Goal: Transaction & Acquisition: Download file/media

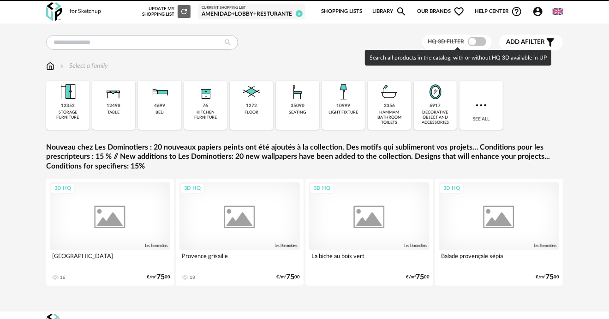
click at [477, 42] on span at bounding box center [477, 41] width 18 height 9
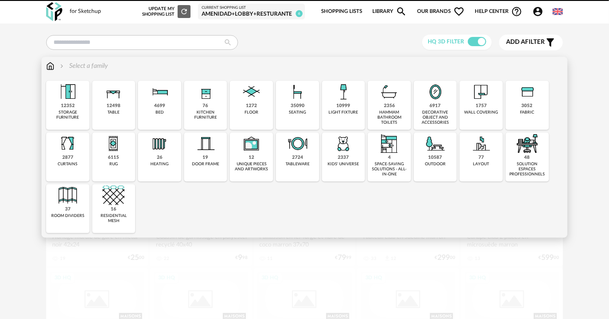
click at [352, 107] on div "10999 light fixture" at bounding box center [343, 105] width 43 height 49
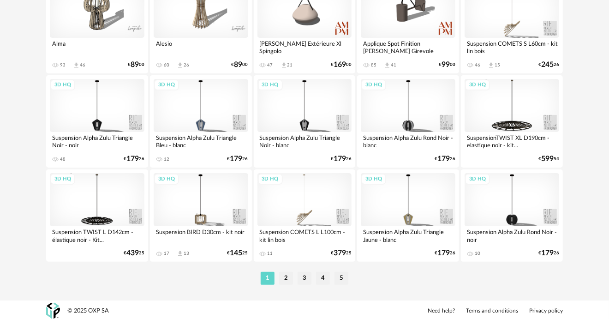
scroll to position [1747, 0]
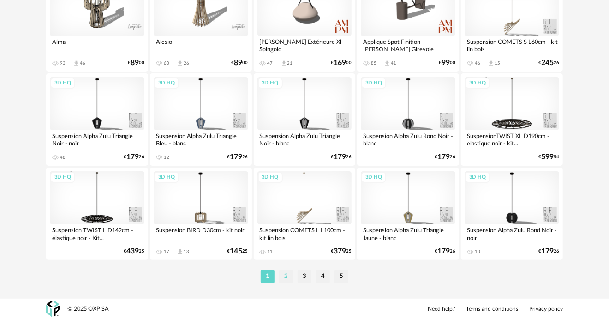
click at [288, 271] on li "2" at bounding box center [286, 276] width 14 height 13
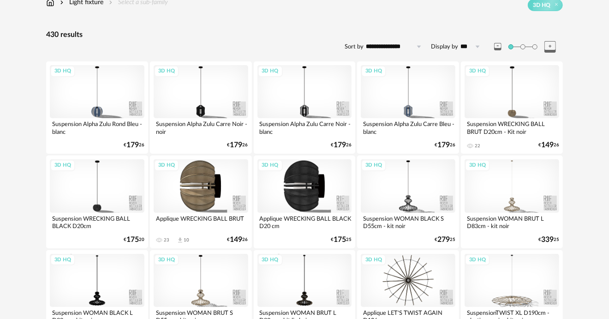
scroll to position [92, 0]
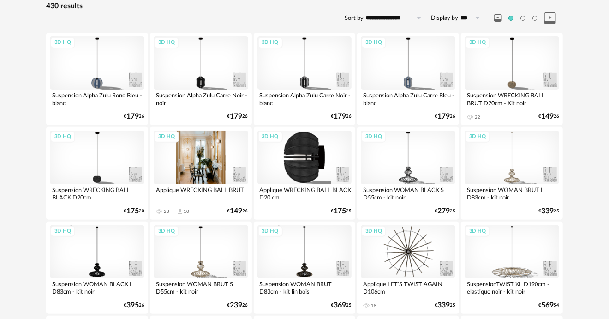
click at [216, 160] on div "3D HQ" at bounding box center [201, 156] width 95 height 53
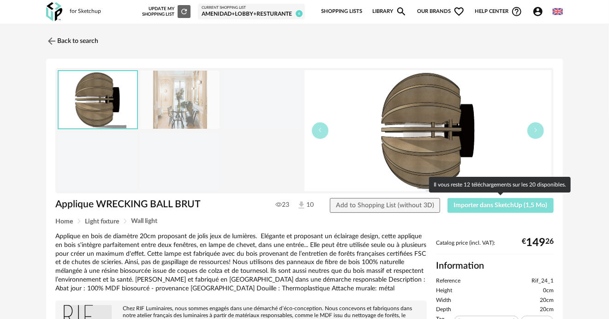
click at [523, 207] on span "Importer dans SketchUp (1,5 Mo)" at bounding box center [501, 205] width 94 height 6
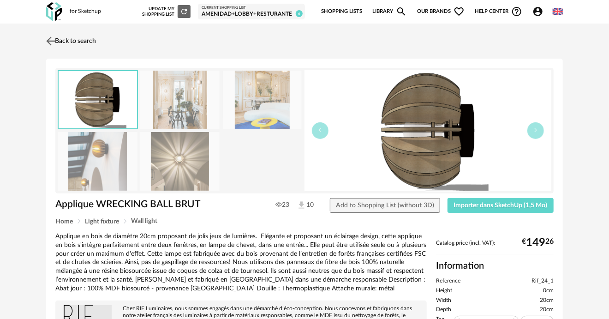
click at [50, 38] on img at bounding box center [50, 40] width 13 height 13
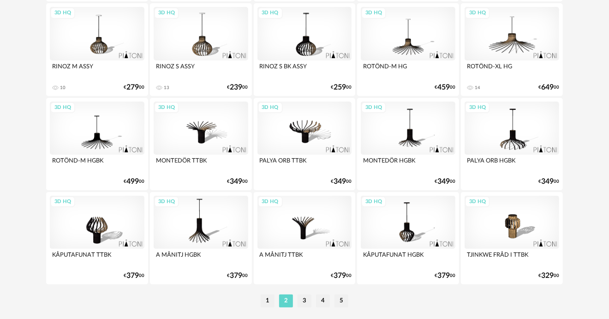
scroll to position [1746, 0]
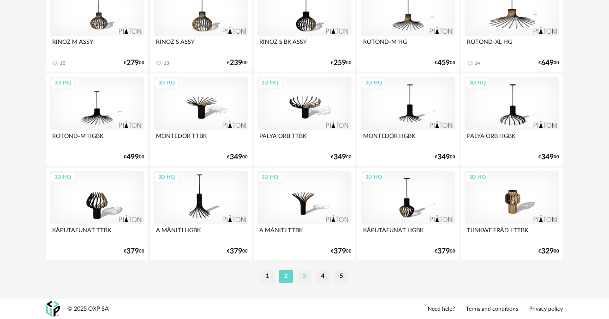
click at [301, 278] on li "3" at bounding box center [304, 276] width 14 height 13
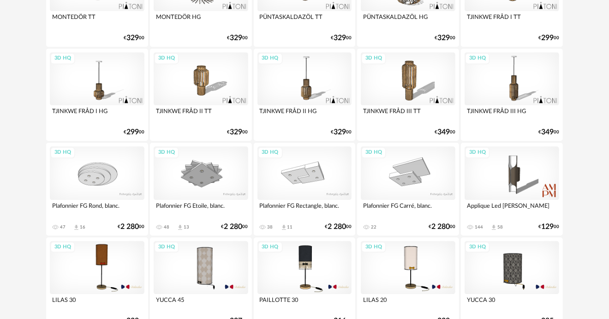
scroll to position [1008, 0]
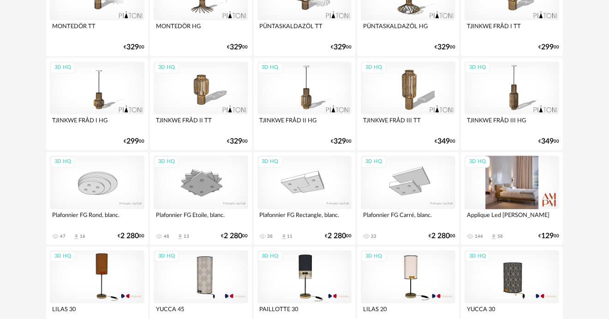
click at [505, 200] on div "3D HQ" at bounding box center [511, 181] width 95 height 53
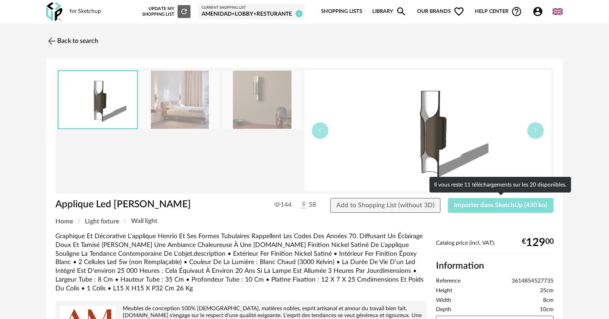
click at [529, 203] on span "Importer dans SketchUp (430 ko)" at bounding box center [500, 205] width 93 height 6
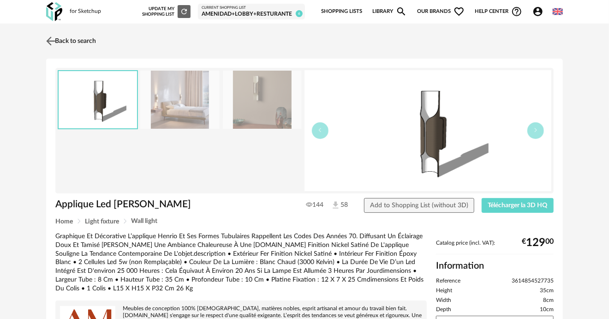
click at [48, 41] on img at bounding box center [50, 40] width 13 height 13
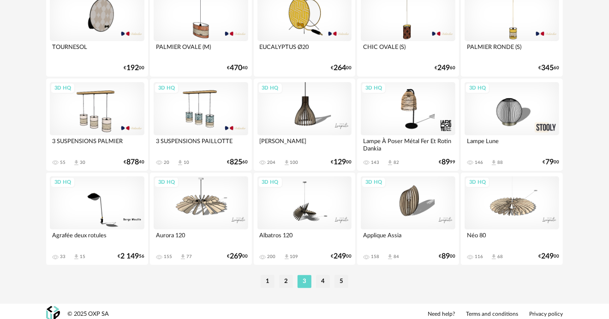
scroll to position [1746, 0]
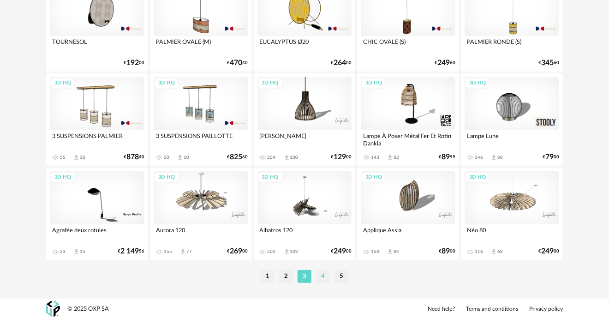
click at [325, 279] on li "4" at bounding box center [323, 276] width 14 height 13
